Goal: Complete application form: Complete application form

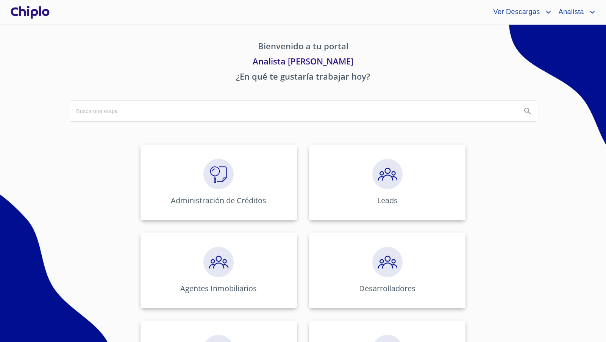
click at [44, 12] on div at bounding box center [30, 12] width 42 height 24
click at [216, 179] on img at bounding box center [218, 174] width 30 height 30
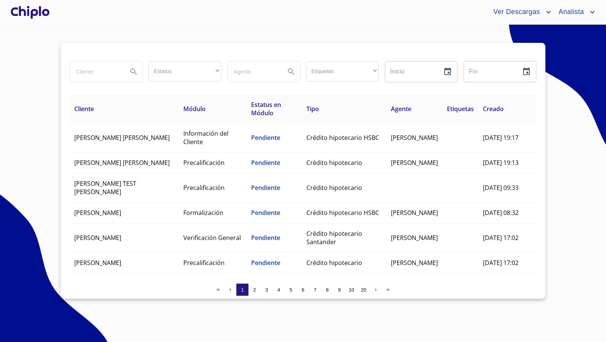
click at [103, 75] on input "search" at bounding box center [96, 71] width 52 height 20
type input "anguis"
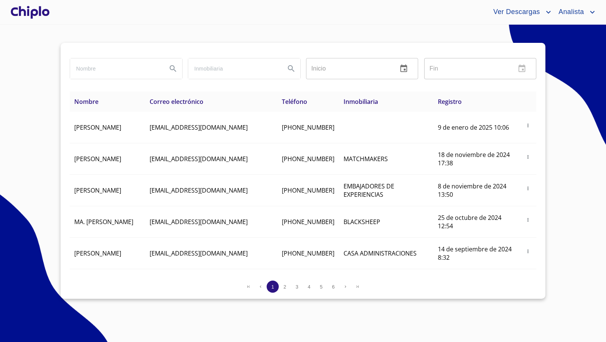
click at [41, 10] on div at bounding box center [30, 12] width 42 height 24
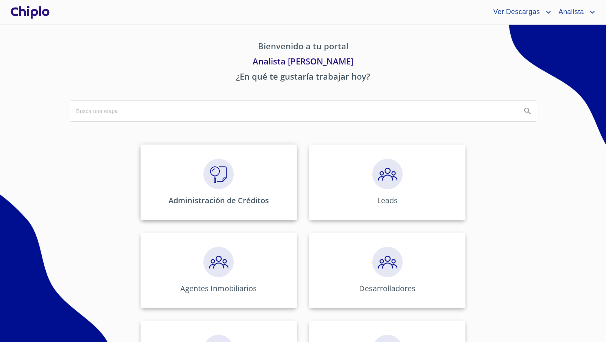
click at [217, 177] on img at bounding box center [218, 174] width 30 height 30
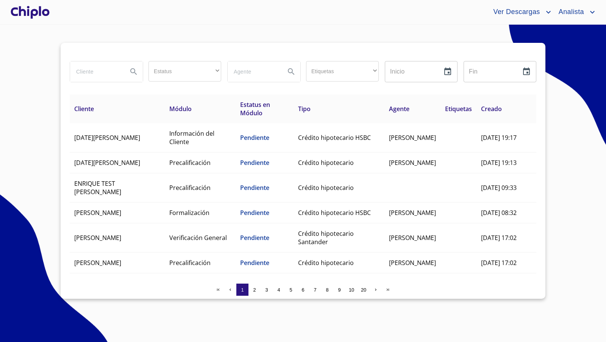
click at [109, 73] on input "search" at bounding box center [96, 71] width 52 height 20
type input "[PERSON_NAME]"
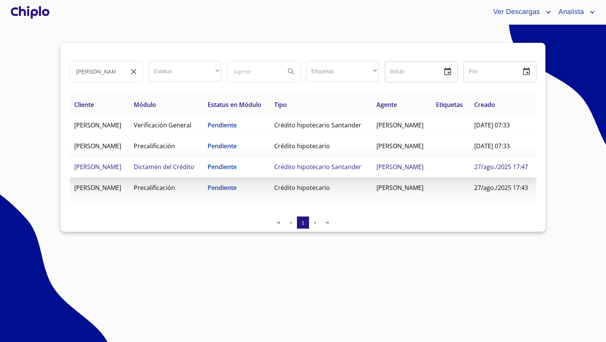
click at [122, 177] on td "[PERSON_NAME]" at bounding box center [99, 166] width 59 height 21
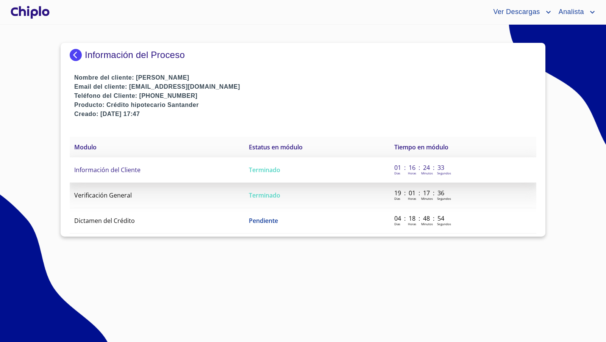
click at [191, 173] on td "Información del Cliente" at bounding box center [157, 169] width 175 height 25
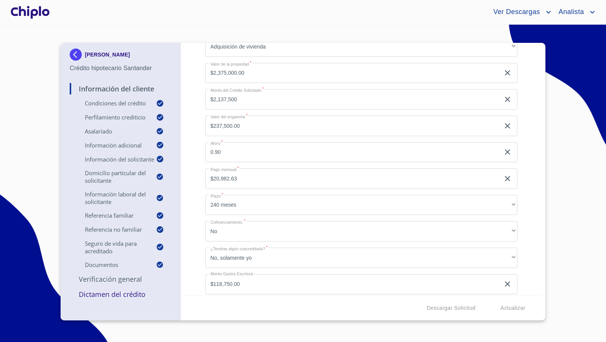
scroll to position [74, 0]
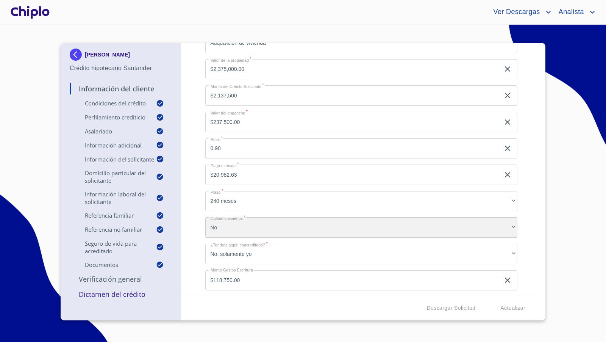
click at [232, 224] on div "No" at bounding box center [361, 227] width 313 height 20
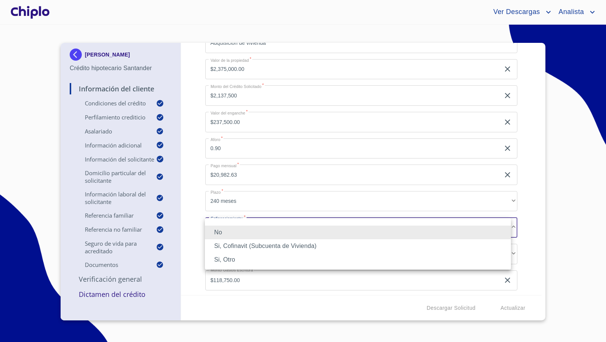
click at [230, 245] on li "Si, Cofinavit (Subcuenta de Vivienda)" at bounding box center [358, 246] width 306 height 14
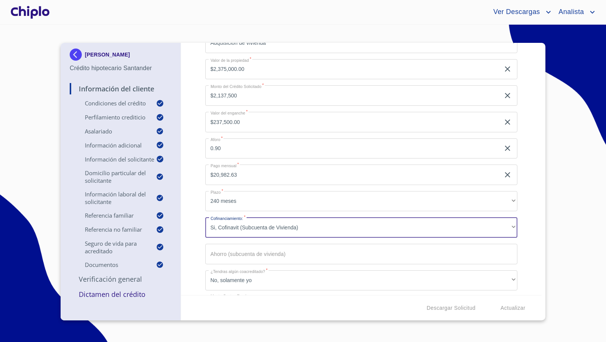
click at [221, 257] on input "Selecciona tu producto   *" at bounding box center [361, 254] width 313 height 20
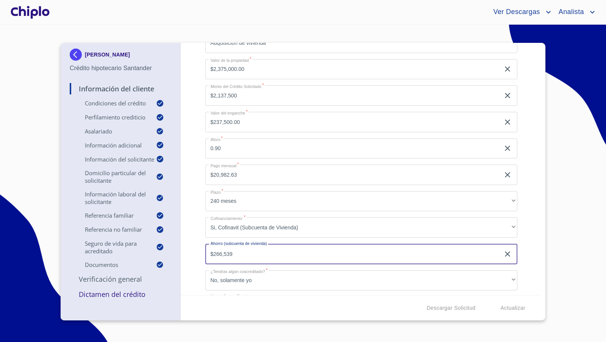
type input "$266,539"
click at [191, 240] on div "Información del Cliente Condiciones del Crédito Selecciona tu producto   * Adqu…" at bounding box center [361, 169] width 361 height 252
type input "$266,539"
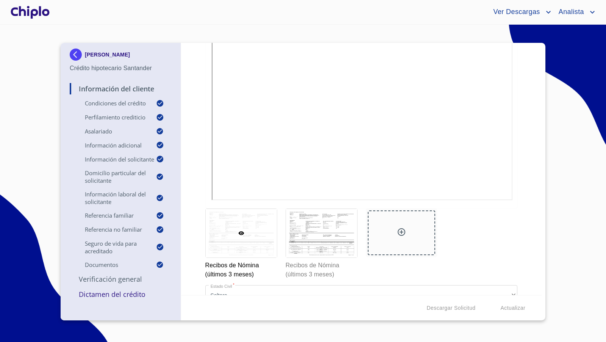
scroll to position [5157, 0]
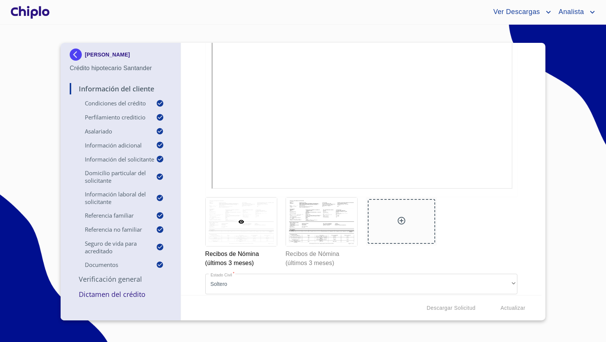
click at [105, 283] on p "Verificación General" at bounding box center [121, 278] width 102 height 9
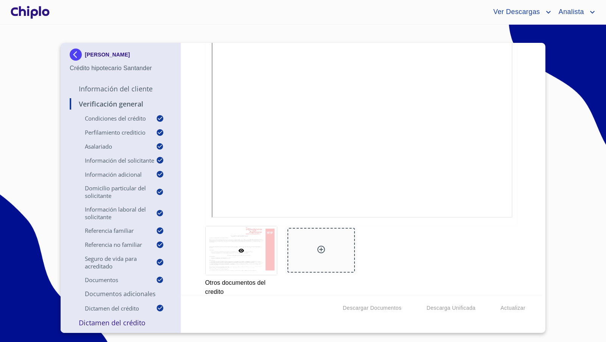
scroll to position [6124, 0]
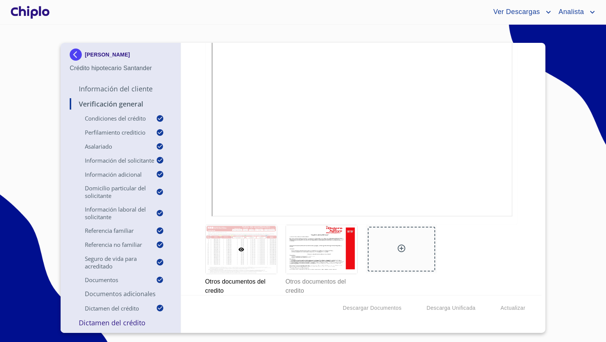
click at [524, 216] on div "Verificación General Condiciones del Crédito Selecciona tu producto   * Adquisi…" at bounding box center [361, 169] width 361 height 252
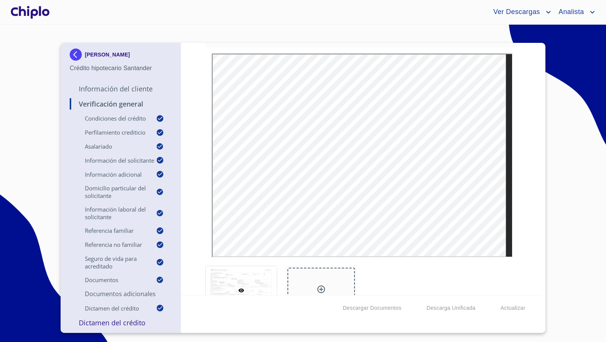
scroll to position [5751, 0]
click at [527, 172] on div "Verificación General Condiciones del Crédito Selecciona tu producto   * Adquisi…" at bounding box center [361, 169] width 361 height 252
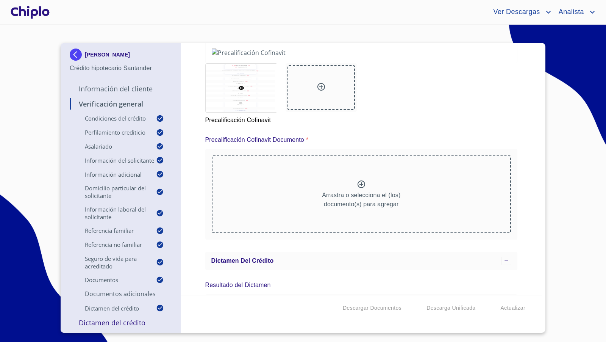
scroll to position [6446, 0]
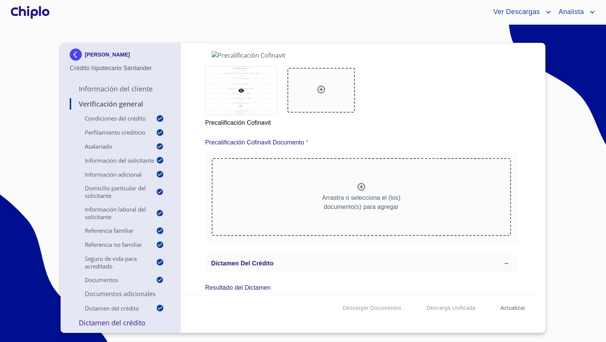
click at [511, 310] on span "Actualizar" at bounding box center [513, 307] width 25 height 9
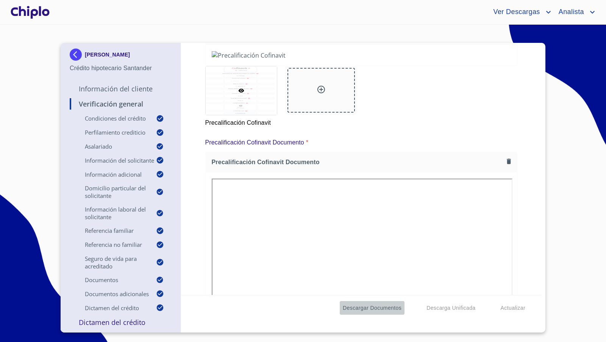
click at [384, 309] on span "Descargar Documentos" at bounding box center [372, 307] width 59 height 9
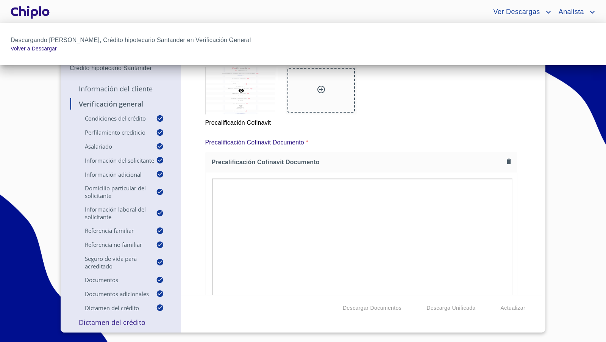
drag, startPoint x: 537, startPoint y: 261, endPoint x: 549, endPoint y: 272, distance: 16.6
click at [547, 279] on div at bounding box center [303, 171] width 606 height 342
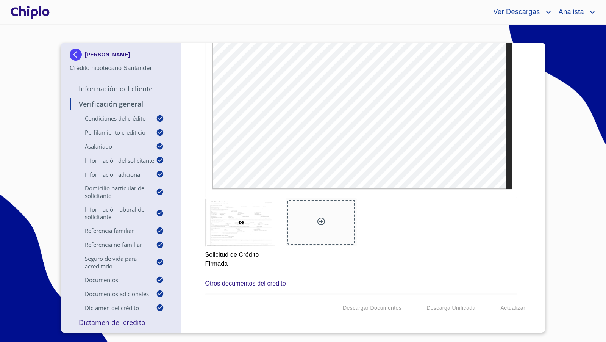
scroll to position [5805, 0]
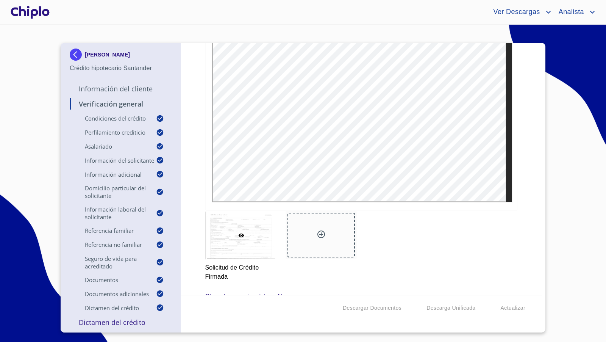
click at [325, 226] on div at bounding box center [321, 235] width 67 height 45
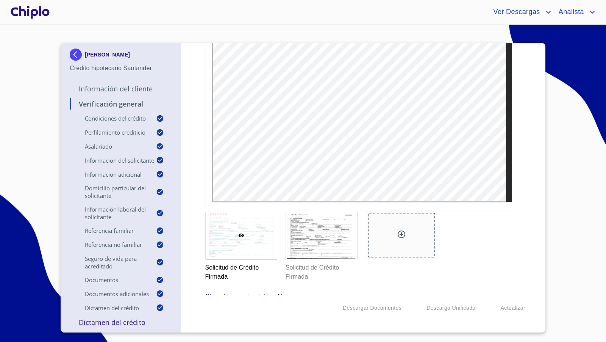
scroll to position [0, 0]
click at [42, 10] on div at bounding box center [30, 12] width 42 height 24
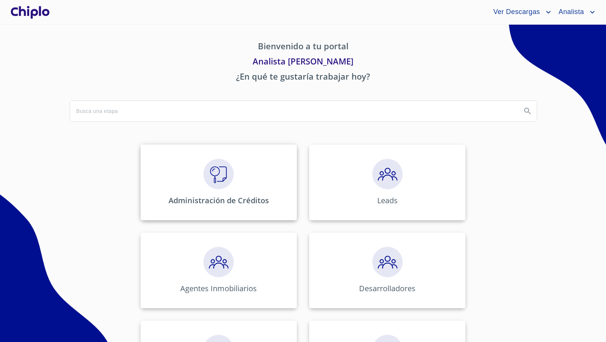
click at [223, 174] on img at bounding box center [218, 174] width 30 height 30
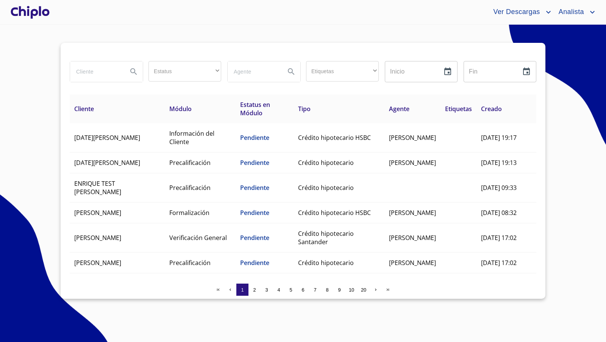
click at [84, 75] on input "search" at bounding box center [96, 71] width 52 height 20
type input "paulina"
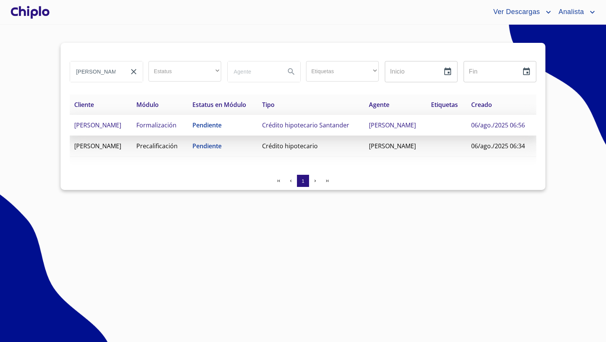
click at [199, 127] on span "Pendiente" at bounding box center [206, 125] width 29 height 8
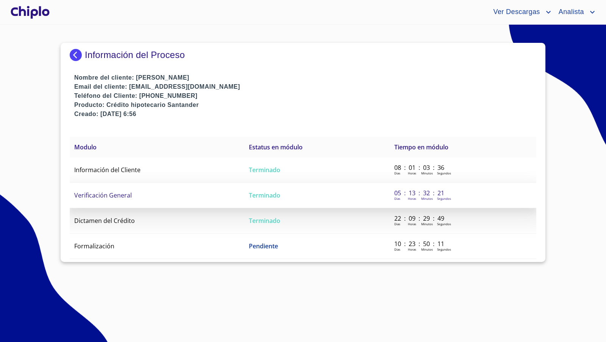
click at [131, 196] on td "Verificación General" at bounding box center [157, 195] width 175 height 25
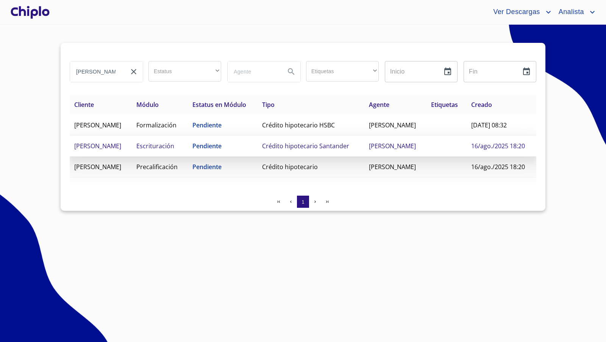
click at [316, 150] on span "Crédito hipotecario Santander" at bounding box center [305, 146] width 87 height 8
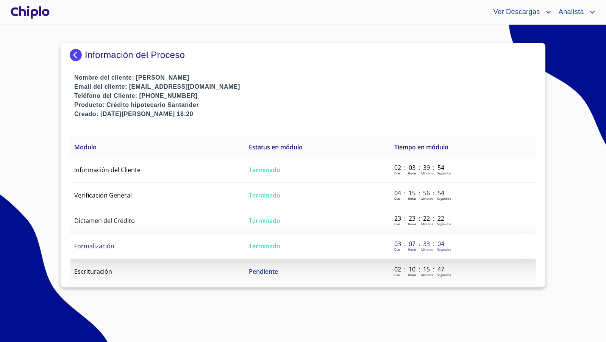
click at [111, 244] on span "Formalización" at bounding box center [94, 246] width 40 height 8
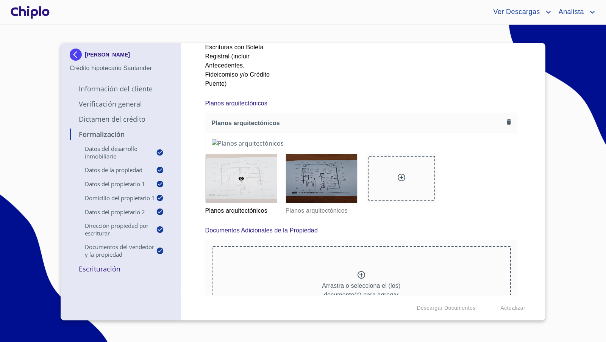
scroll to position [5510, 0]
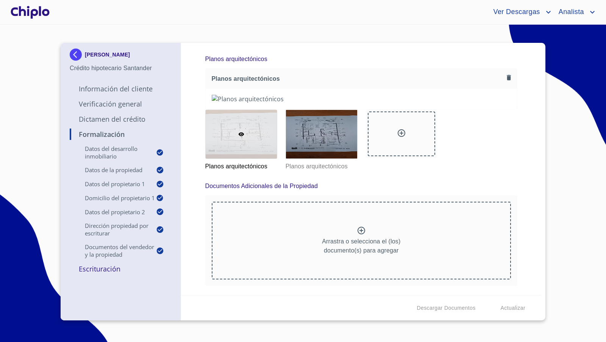
click at [527, 192] on div "Formalización Datos del Desarrollo Inmobiliario Proyecto Inmobiliario ​ Datos d…" at bounding box center [361, 169] width 361 height 252
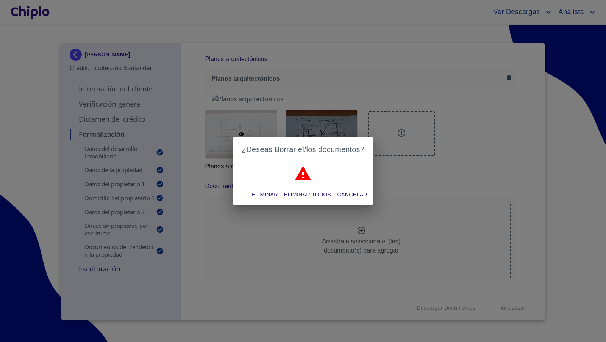
click at [267, 194] on span "Eliminar" at bounding box center [265, 194] width 26 height 9
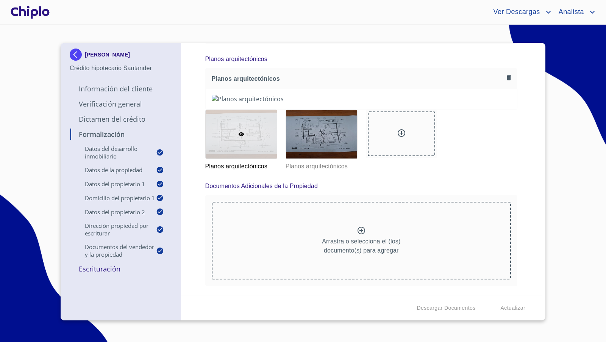
click at [364, 13] on p "Arrastra o selecciona el (los) documento(s) para agregar" at bounding box center [361, 4] width 78 height 18
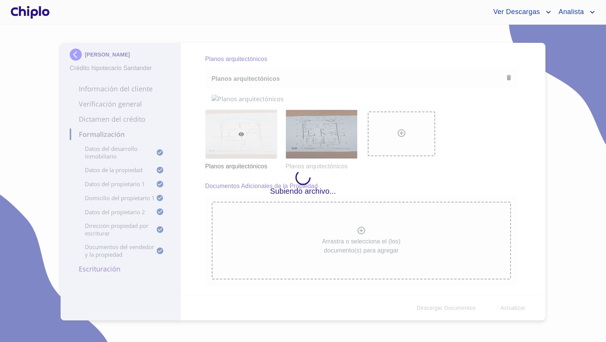
scroll to position [0, 0]
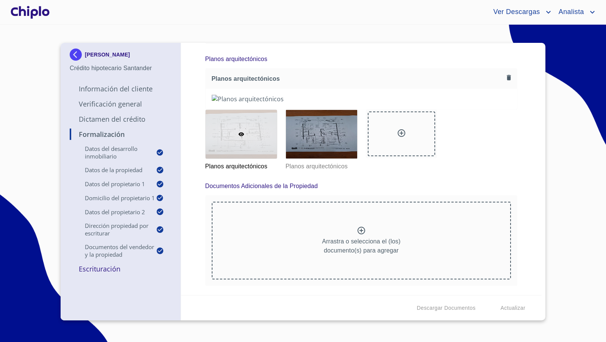
scroll to position [4381, 0]
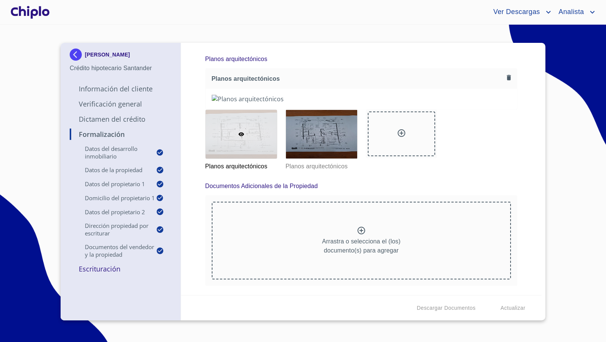
click at [513, 207] on div "Formalización Datos del Desarrollo Inmobiliario Proyecto Inmobiliario ​ Datos d…" at bounding box center [361, 169] width 361 height 252
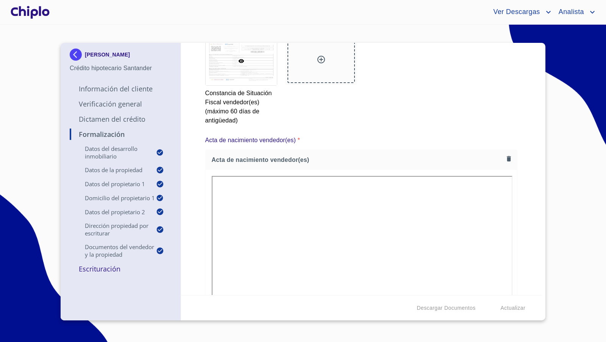
scroll to position [1539, 0]
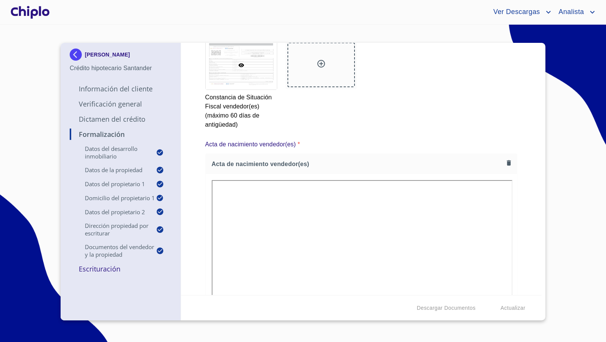
click at [323, 68] on icon at bounding box center [321, 63] width 9 height 9
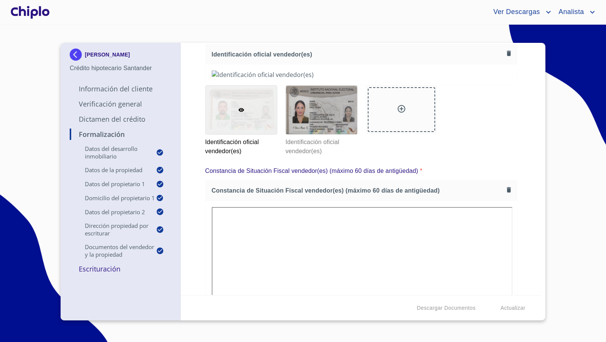
scroll to position [1159, 0]
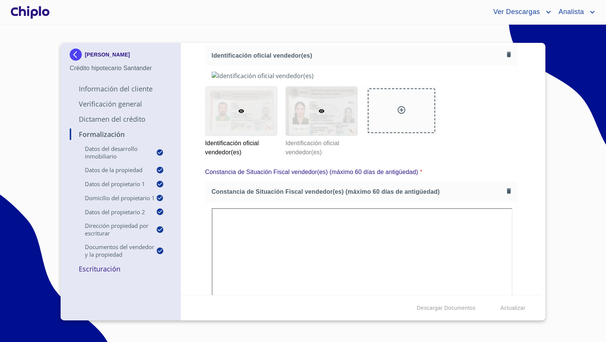
click at [344, 135] on div at bounding box center [321, 111] width 71 height 48
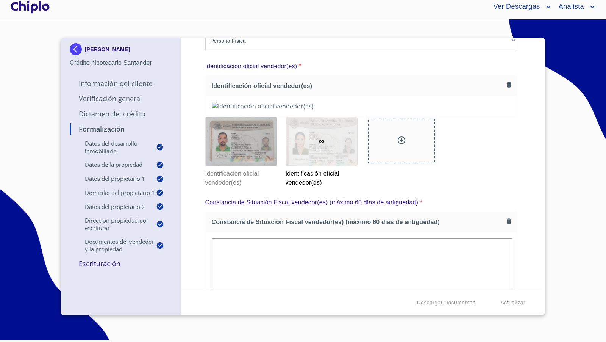
scroll to position [1122, 0]
click at [507, 83] on button "button" at bounding box center [509, 86] width 10 height 10
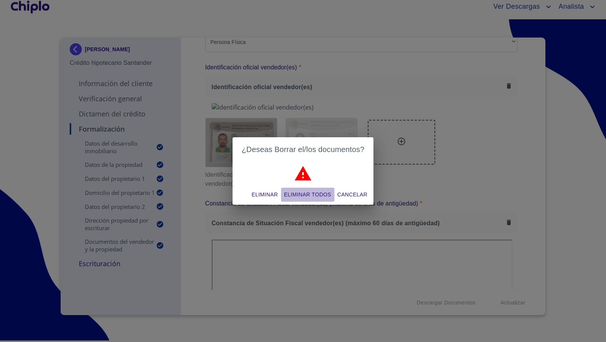
click at [310, 192] on span "Eliminar todos" at bounding box center [307, 194] width 47 height 9
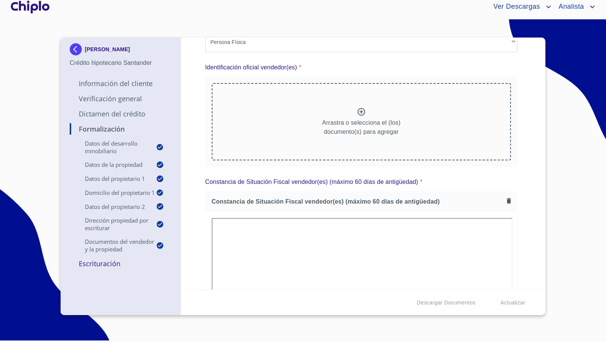
click at [362, 110] on icon at bounding box center [361, 111] width 9 height 9
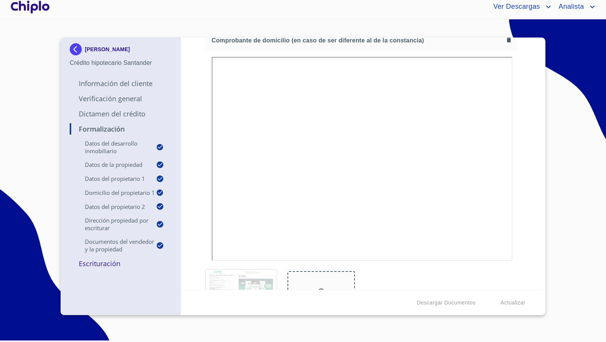
scroll to position [2399, 0]
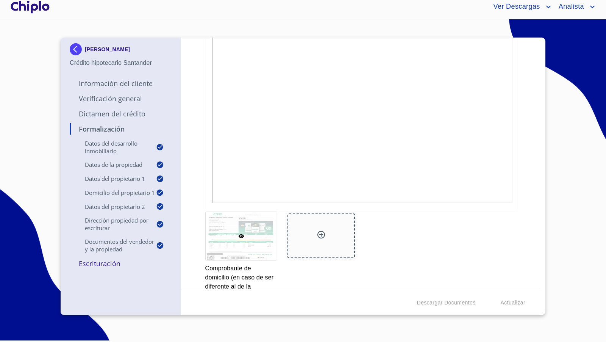
click at [108, 266] on p "Escrituración" at bounding box center [121, 263] width 102 height 9
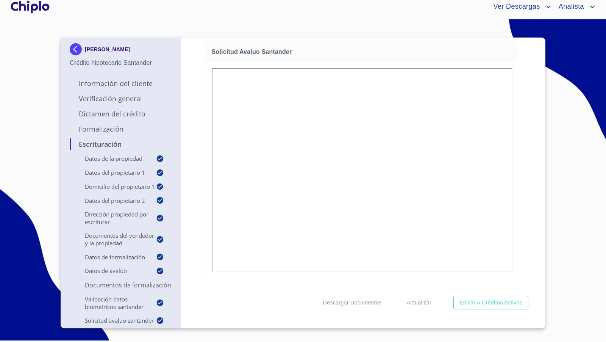
scroll to position [5770, 0]
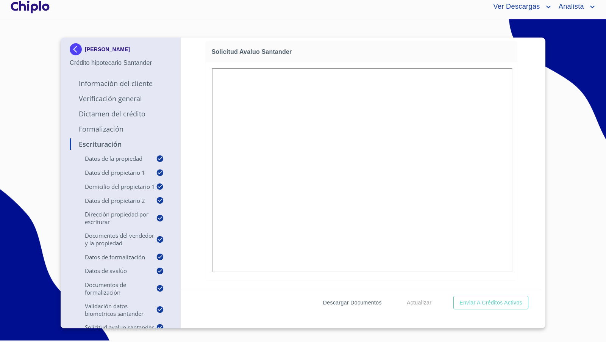
click at [364, 302] on span "Descargar Documentos" at bounding box center [352, 302] width 59 height 9
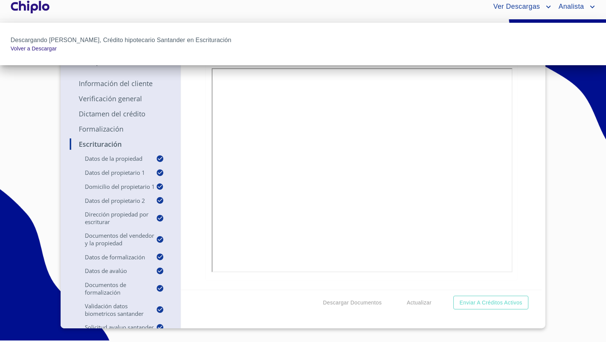
drag, startPoint x: 519, startPoint y: 186, endPoint x: 555, endPoint y: 252, distance: 74.6
click at [522, 188] on div at bounding box center [303, 171] width 606 height 342
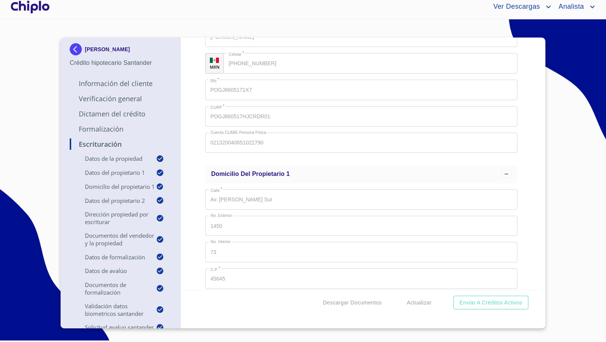
scroll to position [0, 0]
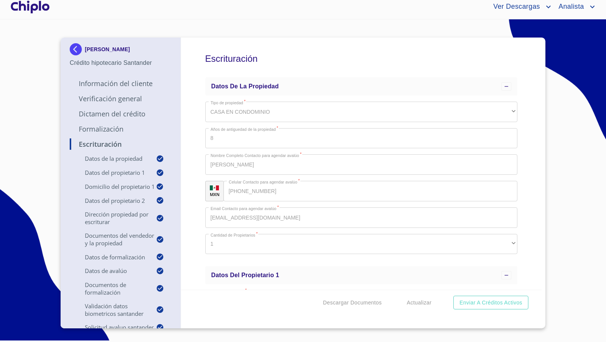
click at [184, 174] on div "Escrituración Datos de la propiedad Tipo de propiedad   * CASA EN CONDOMINIO ​ …" at bounding box center [361, 164] width 361 height 252
click at [34, 8] on div at bounding box center [30, 7] width 42 height 24
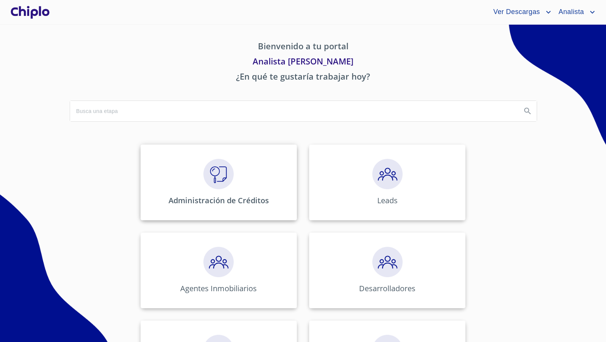
click at [212, 178] on img at bounding box center [218, 174] width 30 height 30
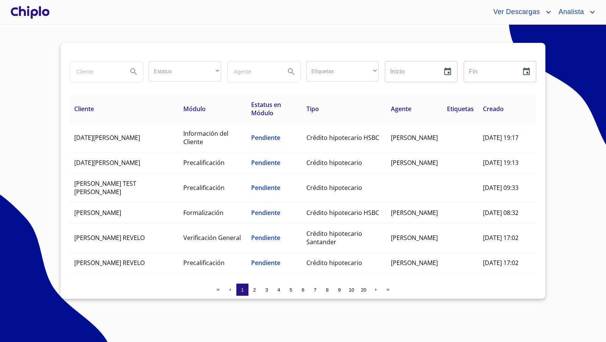
click at [100, 72] on input "search" at bounding box center [96, 71] width 52 height 20
type input "[PERSON_NAME]"
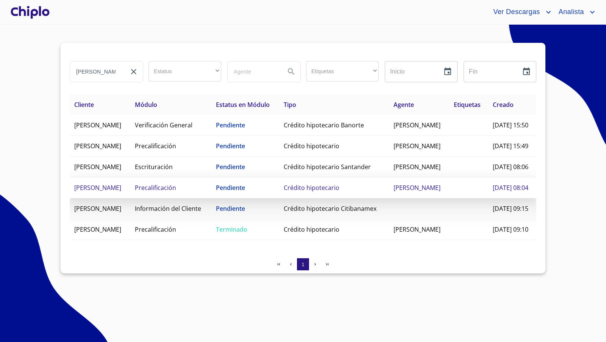
scroll to position [30, 0]
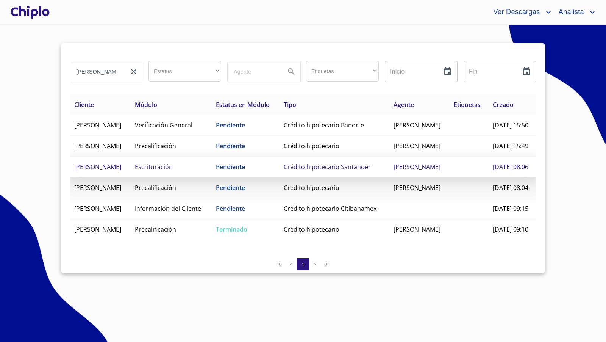
click at [255, 169] on td "Pendiente" at bounding box center [245, 166] width 68 height 21
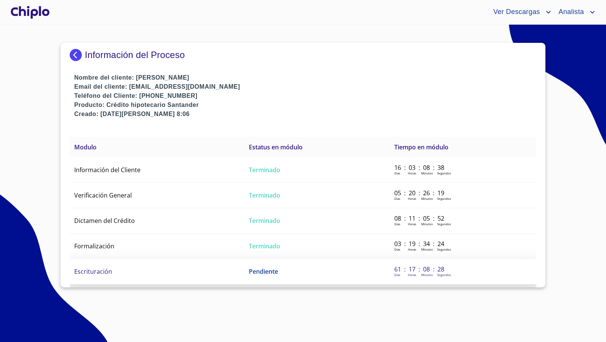
click at [120, 269] on td "Escrituración" at bounding box center [157, 271] width 175 height 25
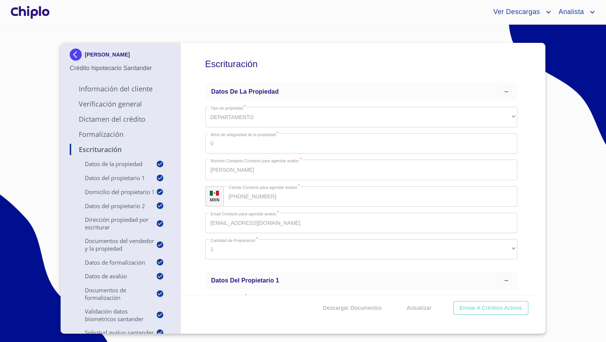
click at [533, 150] on div "Escrituración Datos de la propiedad Tipo de propiedad   * DEPARTAMENTO ​ Años d…" at bounding box center [361, 169] width 361 height 252
click at [516, 200] on div "Escrituración Datos de la propiedad Tipo de propiedad   * DEPARTAMENTO ​ Años d…" at bounding box center [361, 169] width 361 height 252
